Goal: Find specific page/section: Find specific page/section

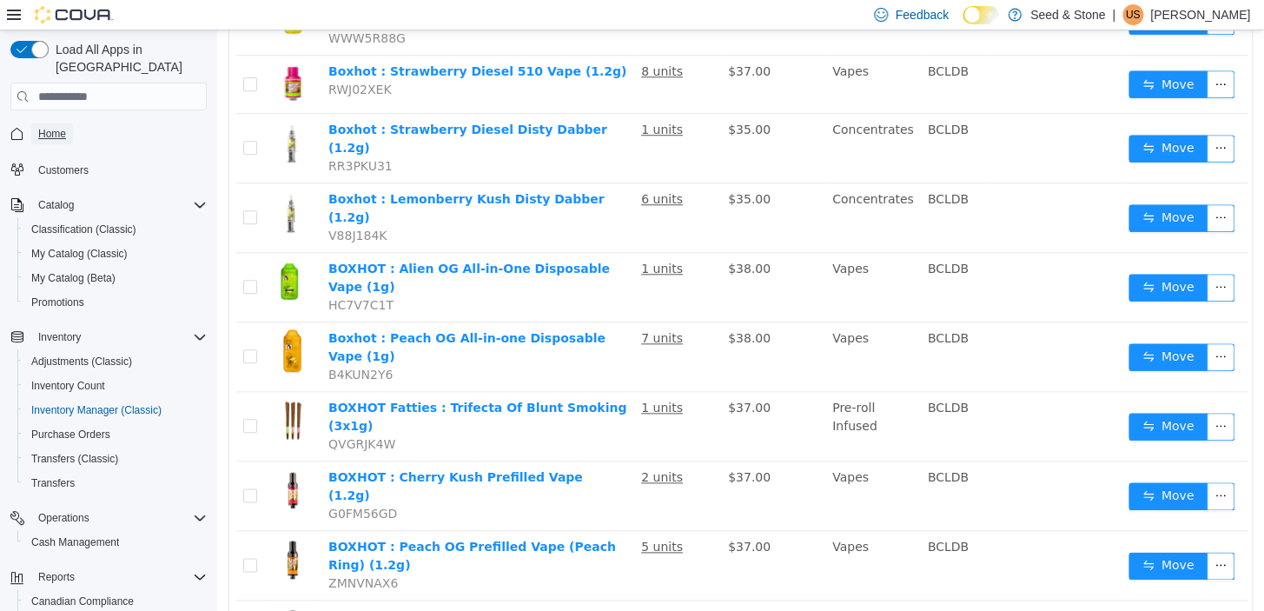
click at [58, 127] on span "Home" at bounding box center [52, 134] width 28 height 14
